Goal: Transaction & Acquisition: Purchase product/service

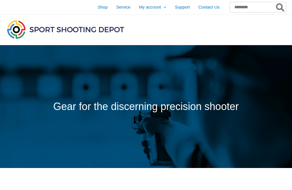
click at [242, 8] on input "Search for:" at bounding box center [258, 7] width 56 height 10
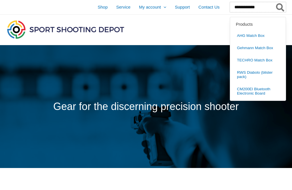
type input "**********"
click at [281, 7] on button "Search" at bounding box center [280, 7] width 11 height 10
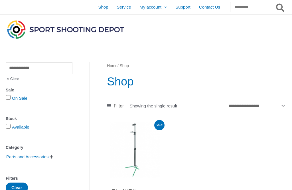
click at [98, 9] on span "Shop" at bounding box center [103, 7] width 10 height 14
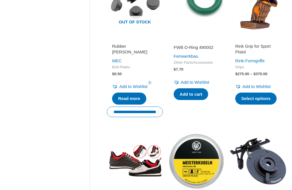
scroll to position [575, 0]
click at [259, 102] on link "Select options" at bounding box center [255, 98] width 41 height 12
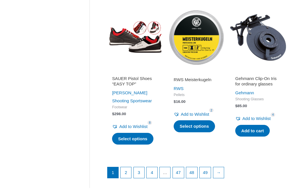
scroll to position [699, 0]
click at [125, 172] on link "2" at bounding box center [126, 172] width 11 height 11
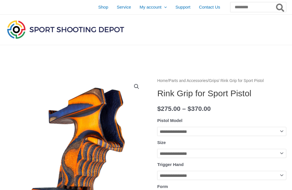
click at [279, 136] on select "**********" at bounding box center [221, 131] width 129 height 9
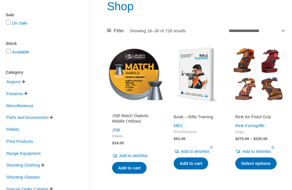
scroll to position [77, 0]
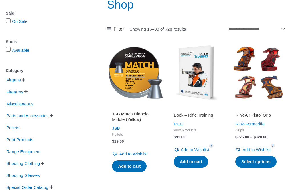
click at [260, 168] on link "Select options" at bounding box center [255, 162] width 41 height 12
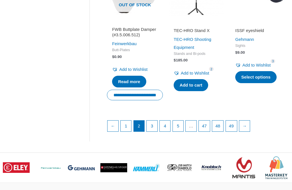
scroll to position [747, 0]
click at [152, 131] on link "3" at bounding box center [152, 125] width 11 height 11
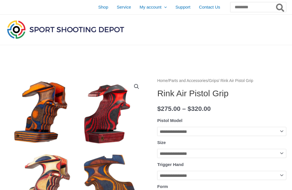
click at [280, 135] on select "**********" at bounding box center [221, 131] width 129 height 9
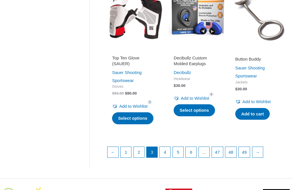
scroll to position [751, 0]
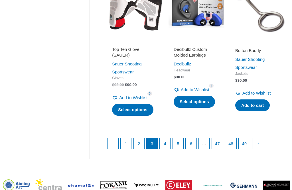
click at [168, 149] on link "4" at bounding box center [165, 143] width 11 height 11
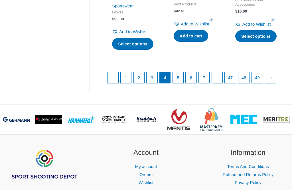
scroll to position [806, 0]
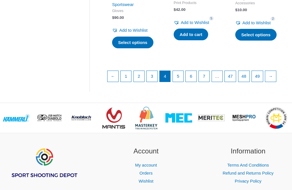
click at [179, 82] on link "5" at bounding box center [178, 76] width 11 height 11
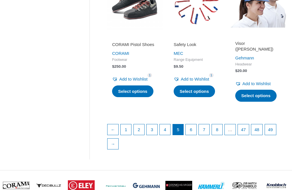
scroll to position [742, 0]
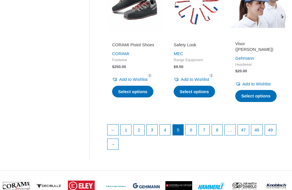
click at [192, 135] on link "6" at bounding box center [191, 129] width 11 height 11
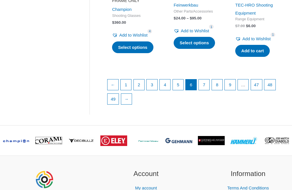
scroll to position [819, 0]
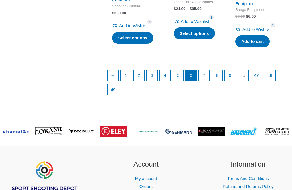
click at [204, 81] on link "7" at bounding box center [204, 75] width 11 height 11
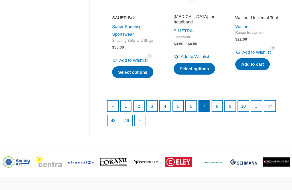
scroll to position [780, 0]
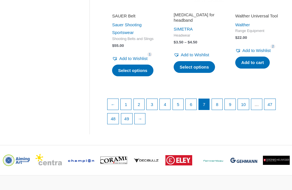
click at [221, 110] on link "8" at bounding box center [217, 104] width 11 height 11
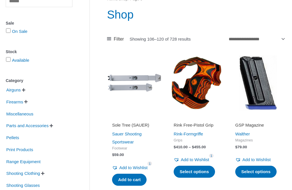
scroll to position [73, 0]
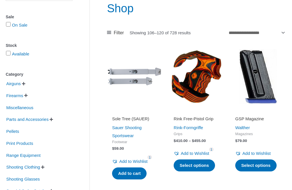
click at [194, 166] on link "Select options" at bounding box center [194, 166] width 41 height 12
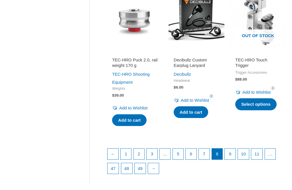
scroll to position [742, 0]
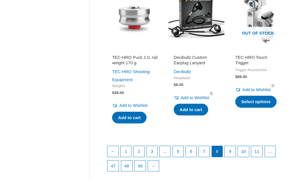
click at [232, 157] on link "9" at bounding box center [230, 151] width 11 height 11
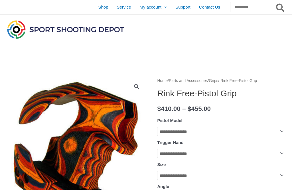
click at [279, 120] on th "Pistol Model" at bounding box center [221, 120] width 129 height 9
click at [280, 135] on select "**********" at bounding box center [221, 131] width 129 height 9
select select "**********"
click at [279, 158] on select "**********" at bounding box center [221, 153] width 129 height 9
select select "*****"
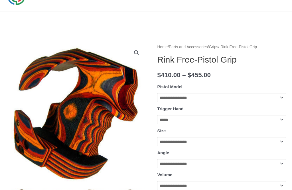
click at [280, 146] on select "**********" at bounding box center [221, 141] width 129 height 9
select select "*"
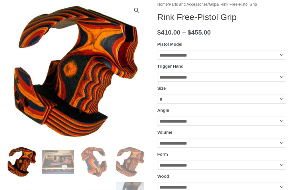
click at [281, 126] on select "**********" at bounding box center [221, 121] width 129 height 9
select select "****"
click at [281, 148] on select "**********" at bounding box center [221, 142] width 129 height 9
select select "******"
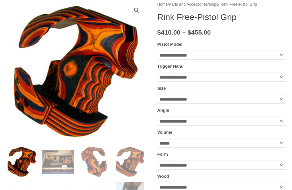
click at [281, 170] on select "**********" at bounding box center [221, 164] width 129 height 9
select select "******"
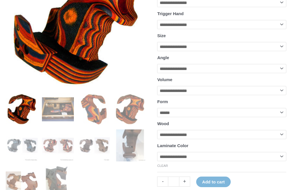
scroll to position [134, 0]
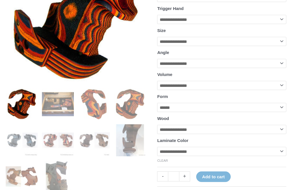
click at [280, 134] on select "**********" at bounding box center [221, 129] width 129 height 9
select select "******"
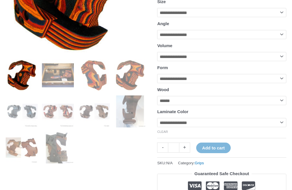
scroll to position [163, 0]
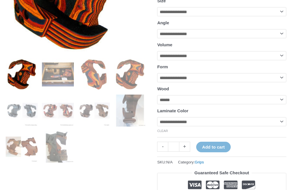
click at [281, 126] on select "**********" at bounding box center [221, 121] width 129 height 9
select select "****"
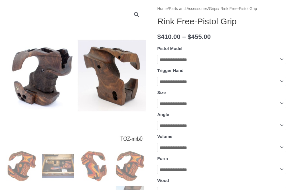
scroll to position [72, 0]
click at [281, 108] on select "**********" at bounding box center [221, 103] width 129 height 9
select select "*"
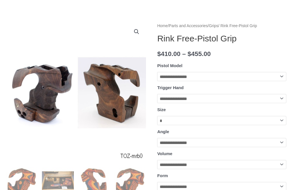
scroll to position [0, 0]
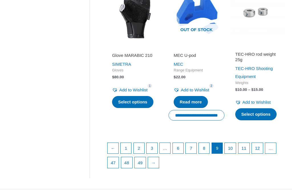
scroll to position [752, 0]
click at [233, 154] on link "10" at bounding box center [230, 148] width 11 height 11
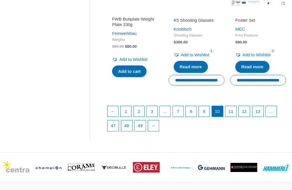
scroll to position [781, 0]
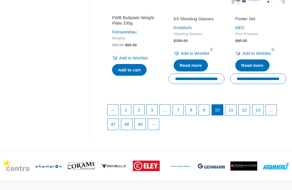
click at [235, 115] on link "11" at bounding box center [230, 109] width 11 height 11
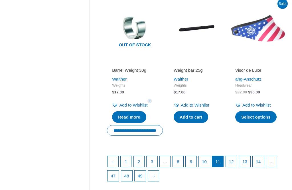
scroll to position [728, 0]
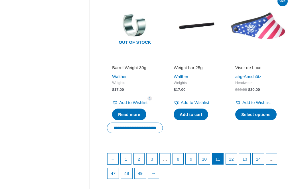
click at [236, 164] on link "12" at bounding box center [231, 159] width 11 height 11
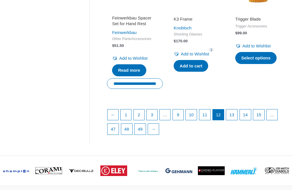
scroll to position [784, 0]
click at [237, 120] on link "13" at bounding box center [231, 114] width 11 height 11
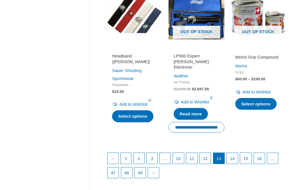
scroll to position [747, 0]
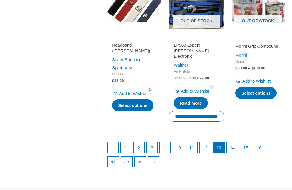
click at [237, 153] on link "14" at bounding box center [232, 147] width 11 height 11
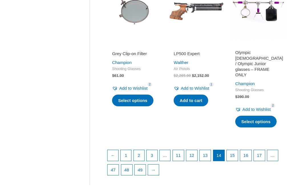
scroll to position [772, 0]
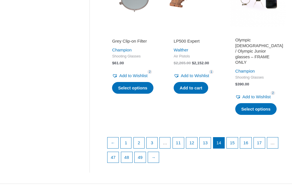
click at [238, 147] on link "15" at bounding box center [232, 143] width 11 height 11
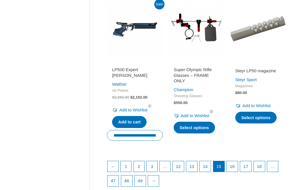
scroll to position [757, 0]
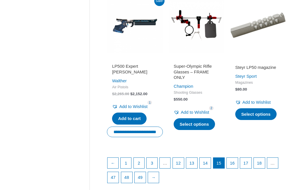
click at [238, 168] on link "16" at bounding box center [232, 163] width 11 height 11
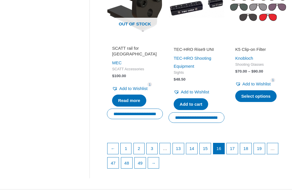
scroll to position [746, 0]
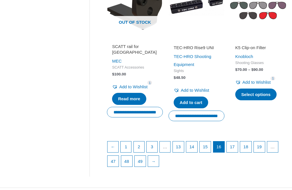
click at [238, 152] on link "17" at bounding box center [232, 146] width 11 height 11
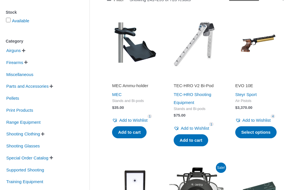
scroll to position [106, 0]
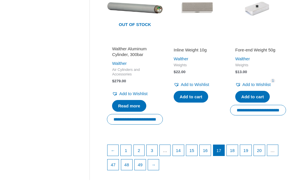
click at [238, 156] on link "18" at bounding box center [232, 150] width 11 height 11
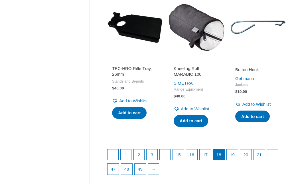
scroll to position [714, 0]
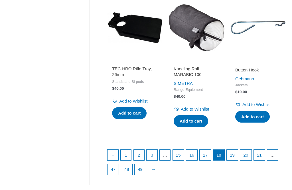
click at [238, 160] on link "19" at bounding box center [232, 155] width 11 height 11
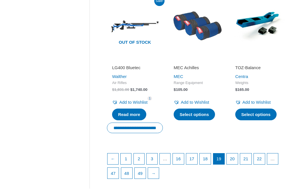
scroll to position [723, 0]
click at [235, 164] on link "20" at bounding box center [232, 158] width 11 height 11
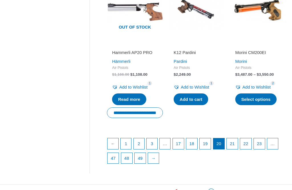
scroll to position [747, 0]
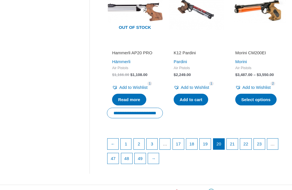
click at [237, 149] on link "21" at bounding box center [232, 143] width 11 height 11
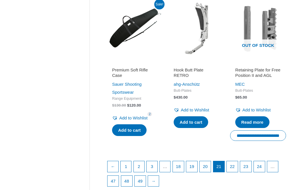
scroll to position [728, 0]
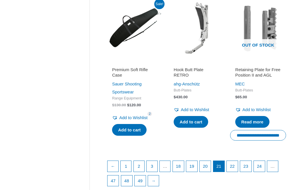
click at [238, 172] on link "22" at bounding box center [232, 166] width 11 height 11
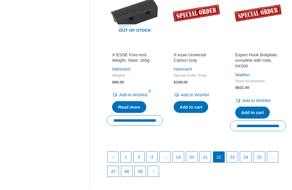
scroll to position [741, 0]
click at [238, 162] on link "23" at bounding box center [232, 157] width 11 height 11
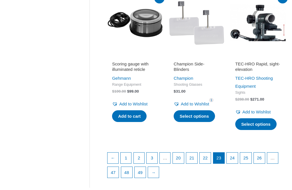
scroll to position [731, 0]
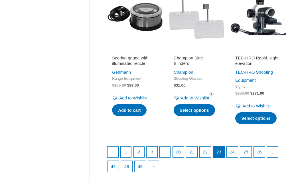
click at [238, 158] on link "24" at bounding box center [232, 152] width 11 height 11
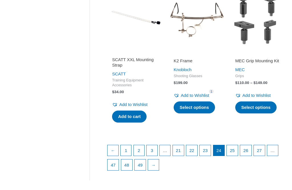
scroll to position [727, 0]
click at [238, 156] on link "25" at bounding box center [232, 150] width 11 height 11
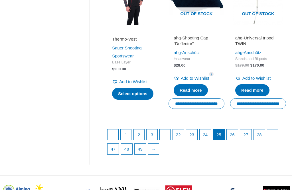
scroll to position [763, 0]
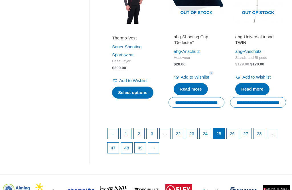
click at [238, 139] on link "26" at bounding box center [232, 133] width 11 height 11
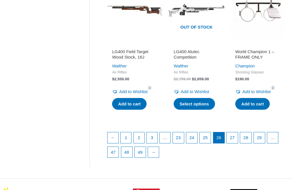
scroll to position [777, 0]
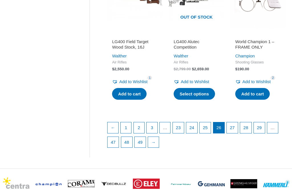
click at [238, 133] on link "27" at bounding box center [232, 127] width 11 height 11
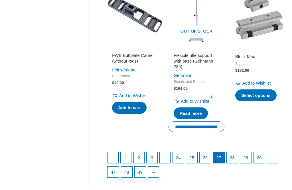
scroll to position [745, 0]
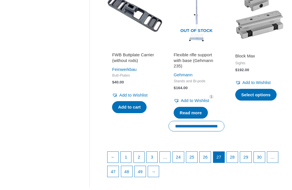
click at [238, 162] on link "28" at bounding box center [232, 157] width 11 height 11
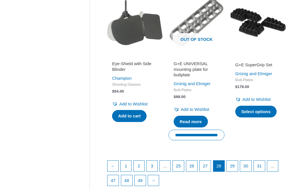
scroll to position [733, 0]
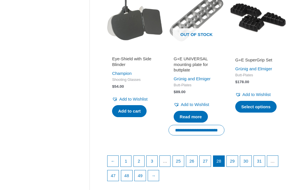
click at [238, 166] on link "29" at bounding box center [232, 161] width 11 height 11
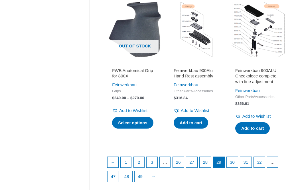
scroll to position [738, 0]
click at [238, 167] on link "30" at bounding box center [232, 162] width 11 height 11
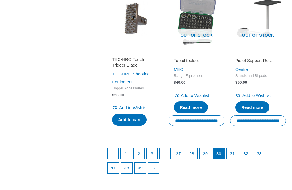
scroll to position [768, 0]
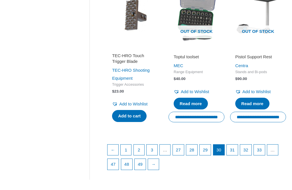
click at [238, 153] on link "31" at bounding box center [232, 149] width 11 height 11
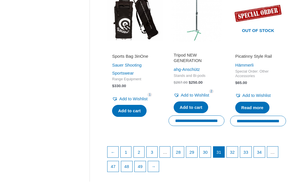
scroll to position [733, 0]
click at [238, 157] on link "32" at bounding box center [232, 151] width 11 height 11
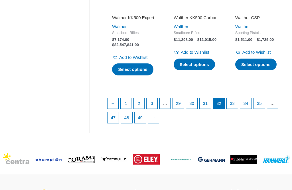
scroll to position [807, 0]
click at [238, 109] on link "33" at bounding box center [232, 103] width 11 height 11
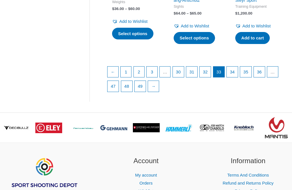
scroll to position [776, 0]
click at [238, 77] on link "34" at bounding box center [232, 71] width 11 height 11
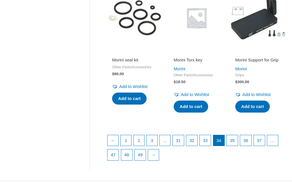
scroll to position [725, 0]
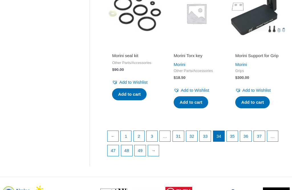
click at [238, 142] on link "35" at bounding box center [232, 136] width 11 height 11
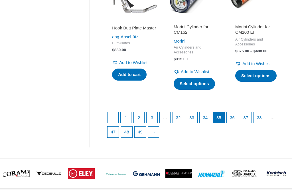
scroll to position [772, 0]
click at [238, 123] on link "36" at bounding box center [232, 117] width 11 height 11
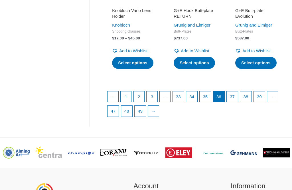
scroll to position [789, 0]
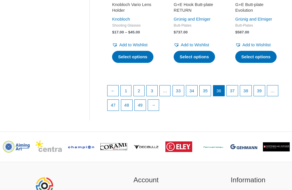
click at [238, 96] on link "37" at bounding box center [232, 90] width 11 height 11
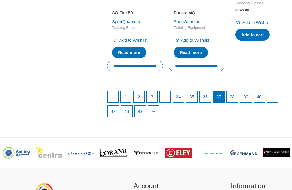
scroll to position [781, 0]
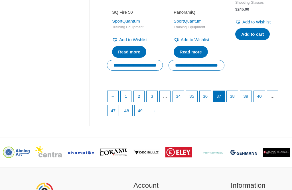
click at [238, 102] on link "38" at bounding box center [232, 96] width 11 height 11
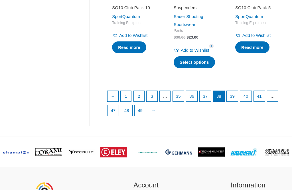
scroll to position [785, 0]
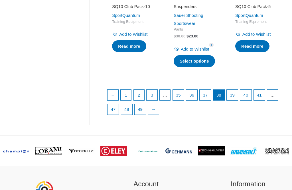
click at [238, 100] on link "39" at bounding box center [232, 95] width 11 height 11
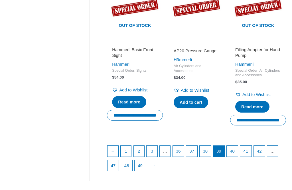
scroll to position [772, 0]
click at [237, 156] on link "40" at bounding box center [232, 151] width 11 height 11
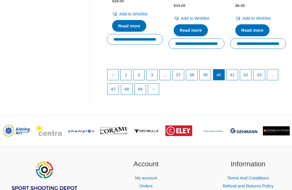
scroll to position [838, 0]
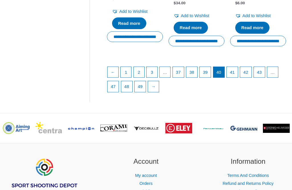
click at [238, 77] on link "41" at bounding box center [232, 72] width 11 height 11
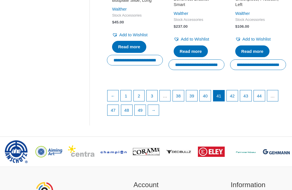
scroll to position [818, 0]
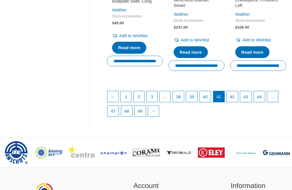
click at [238, 102] on link "42" at bounding box center [232, 96] width 11 height 11
